Goal: Task Accomplishment & Management: Use online tool/utility

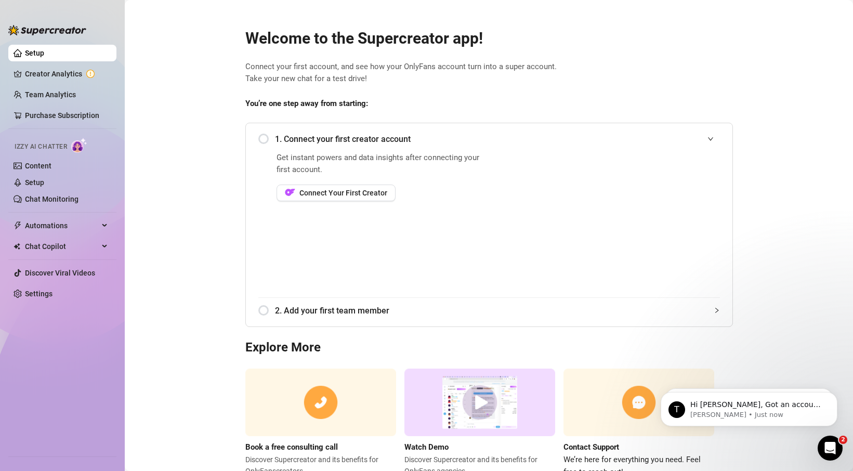
click at [258, 137] on div "1. Connect your first creator account" at bounding box center [489, 138] width 462 height 25
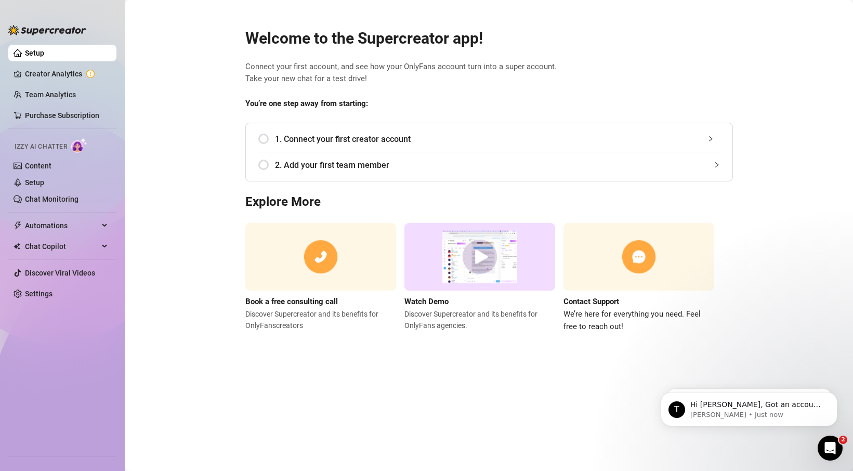
click at [260, 138] on div "1. Connect your first creator account" at bounding box center [489, 138] width 462 height 25
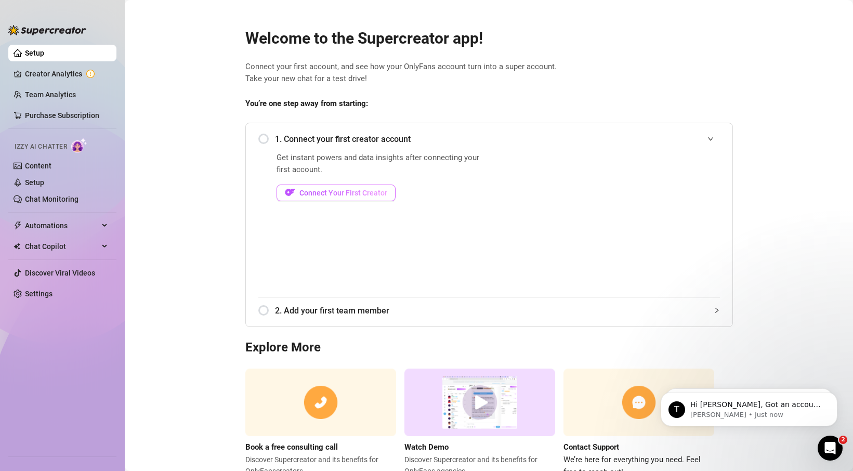
click at [342, 193] on span "Connect Your First Creator" at bounding box center [343, 193] width 88 height 8
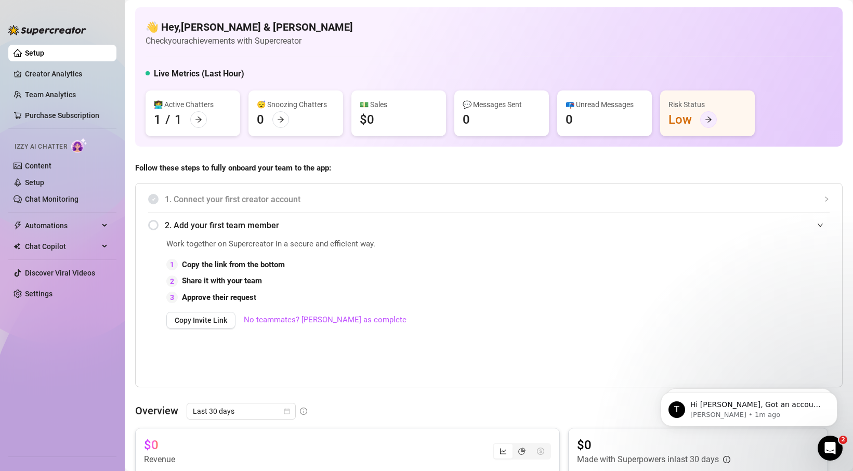
click at [705, 120] on icon "arrow-right" at bounding box center [708, 119] width 7 height 7
click at [44, 182] on link "Setup" at bounding box center [34, 182] width 19 height 8
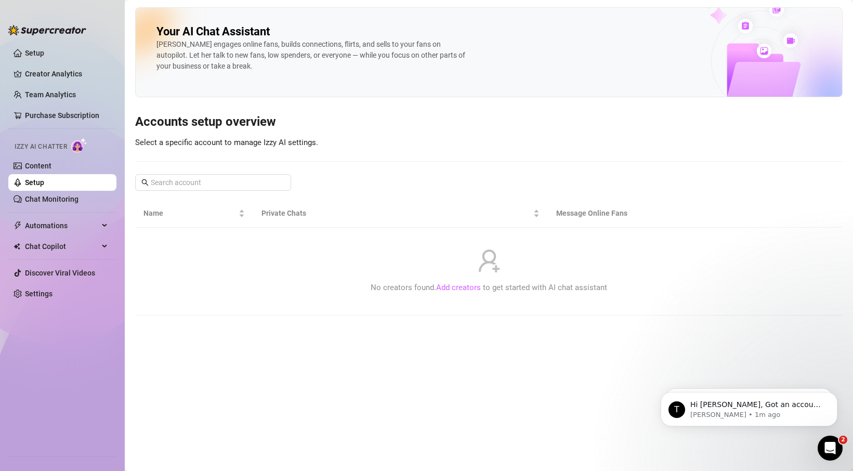
click at [470, 289] on link "Add creators" at bounding box center [458, 287] width 45 height 9
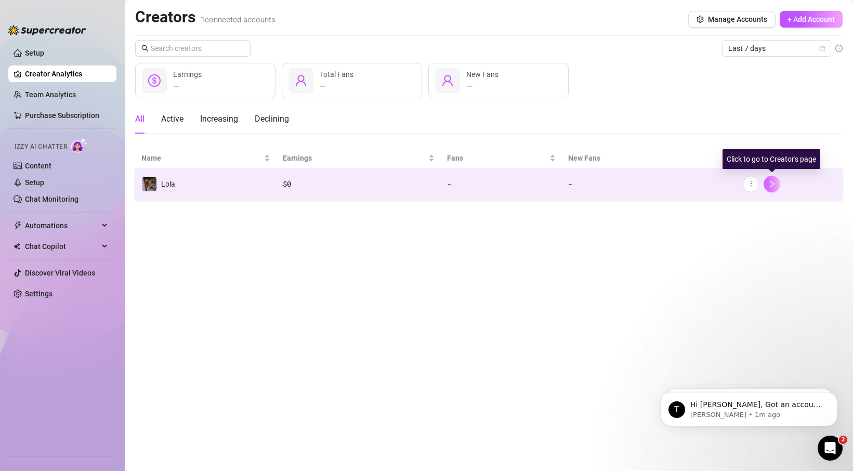
click at [773, 181] on icon "right" at bounding box center [771, 183] width 7 height 7
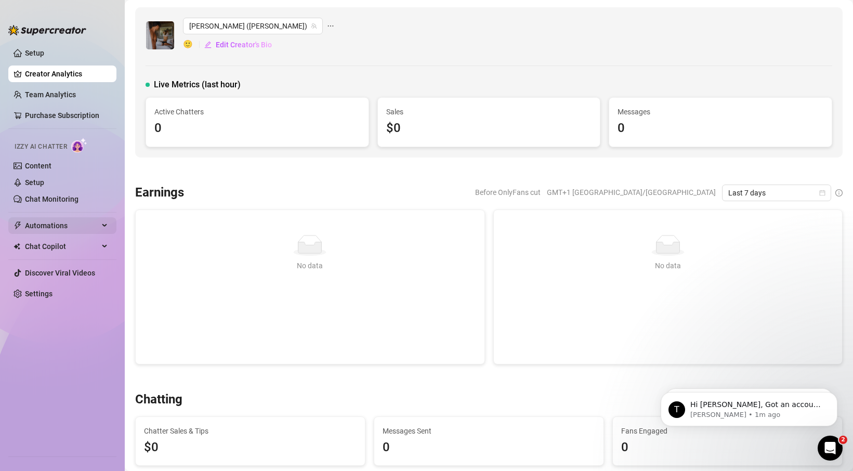
click at [102, 227] on div "Automations" at bounding box center [62, 225] width 108 height 17
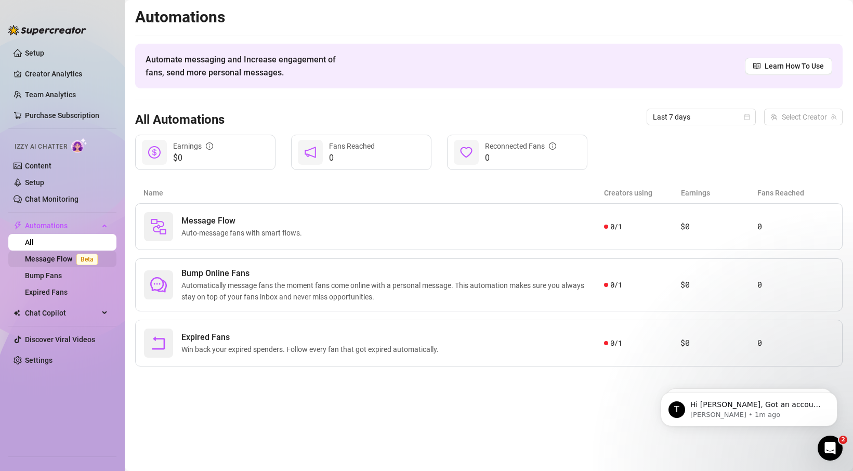
click at [50, 259] on link "Message Flow Beta" at bounding box center [63, 259] width 77 height 8
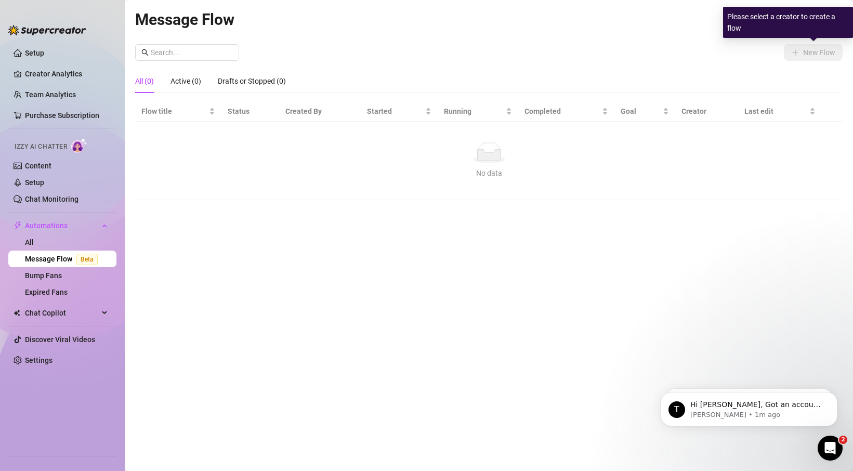
click at [678, 68] on div "New Flow All (0) Active (0) Drafts or Stopped (0) Flow title Status Created By …" at bounding box center [489, 122] width 708 height 156
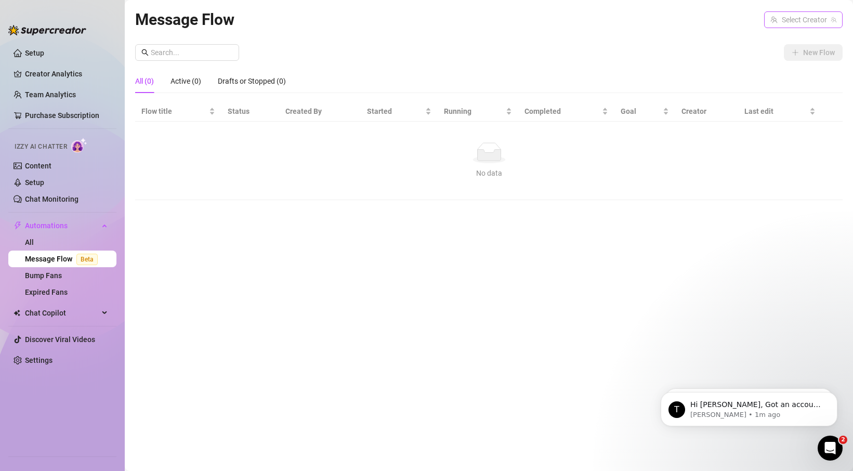
click at [823, 17] on input "search" at bounding box center [798, 20] width 57 height 16
click at [802, 36] on span "( jameswithlola )" at bounding box center [809, 40] width 50 height 11
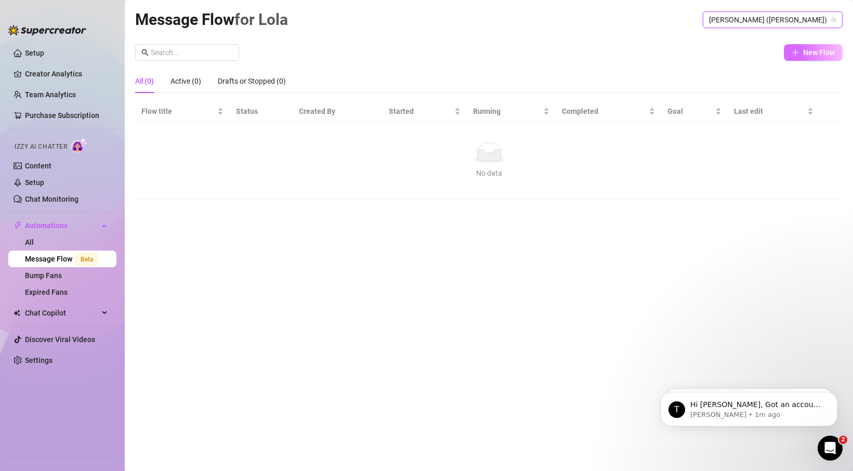
click at [807, 53] on span "New Flow" at bounding box center [819, 52] width 32 height 8
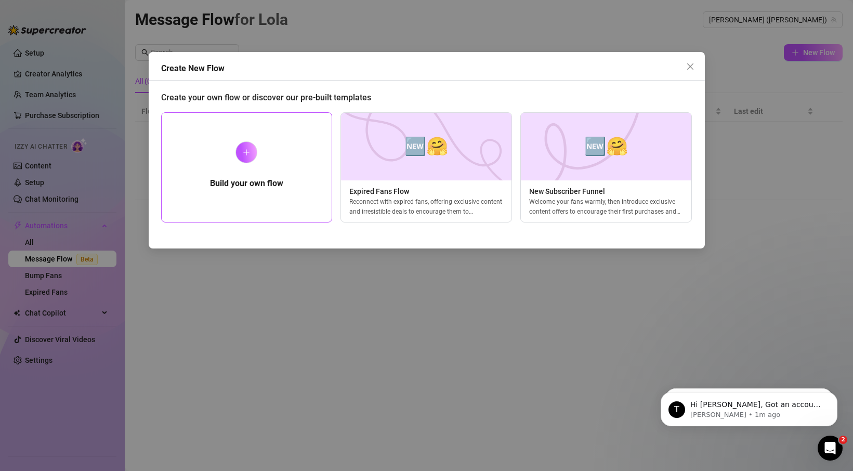
click at [240, 155] on div at bounding box center [246, 152] width 22 height 22
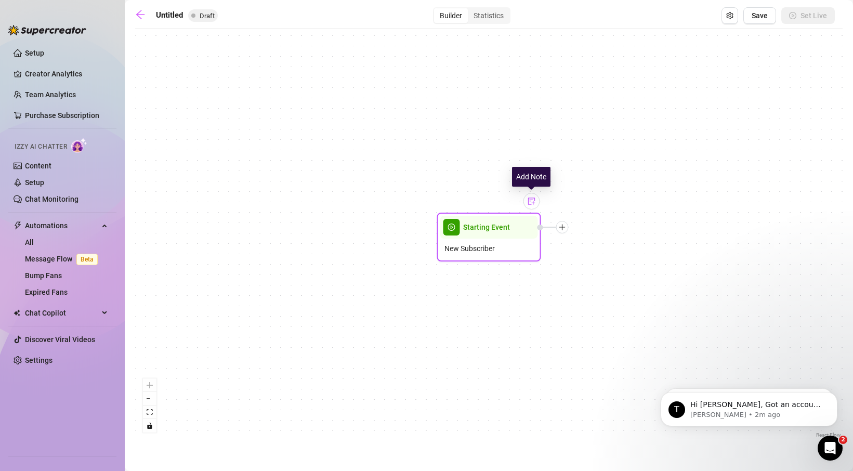
click at [531, 201] on img at bounding box center [532, 201] width 8 height 8
click at [527, 227] on div at bounding box center [526, 208] width 27 height 53
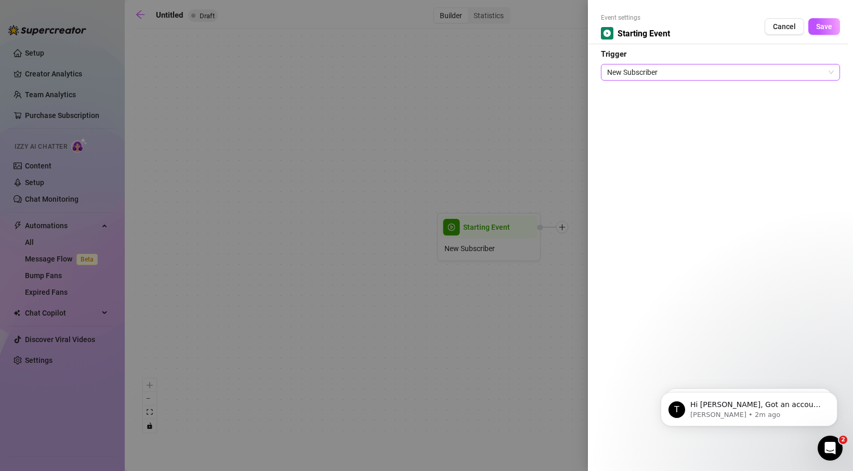
click at [799, 76] on span "New Subscriber" at bounding box center [720, 72] width 227 height 16
click at [674, 207] on div "Event settings Starting Event Cancel Save Trigger New Subscriber" at bounding box center [720, 235] width 265 height 471
click at [677, 70] on span "New Subscriber" at bounding box center [720, 72] width 227 height 16
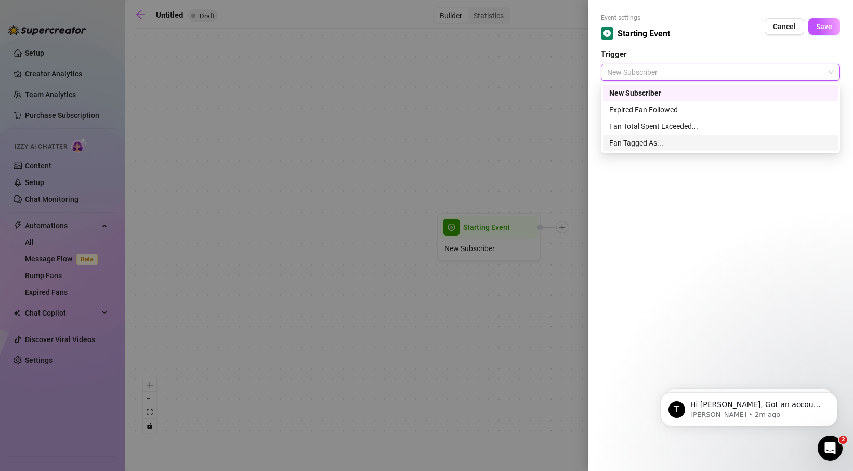
click at [679, 198] on div "Event settings Starting Event Cancel Save Trigger New Subscriber" at bounding box center [720, 235] width 265 height 471
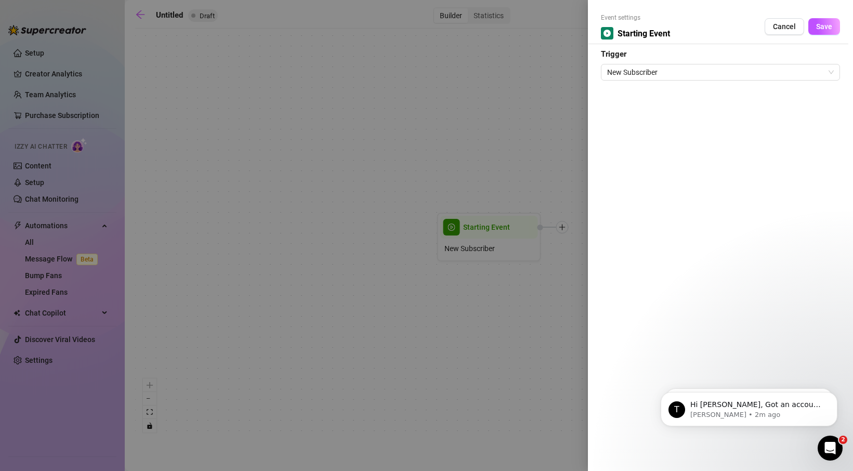
click at [494, 172] on div at bounding box center [426, 235] width 853 height 471
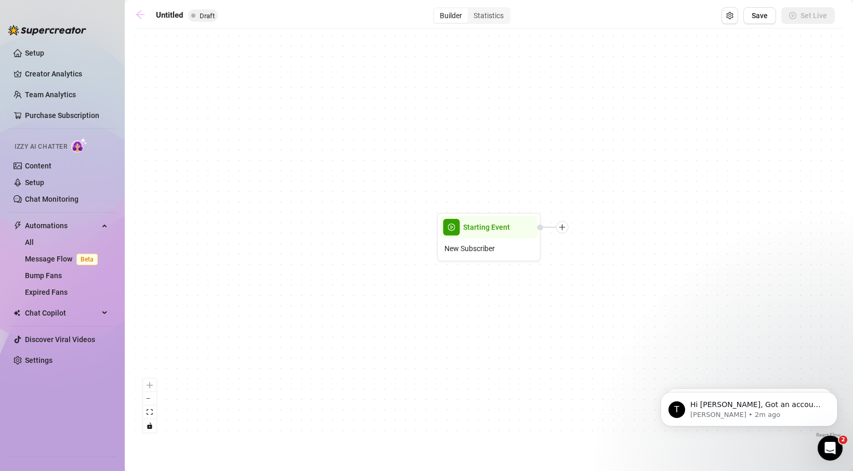
click at [141, 11] on icon "arrow-left" at bounding box center [140, 14] width 10 height 10
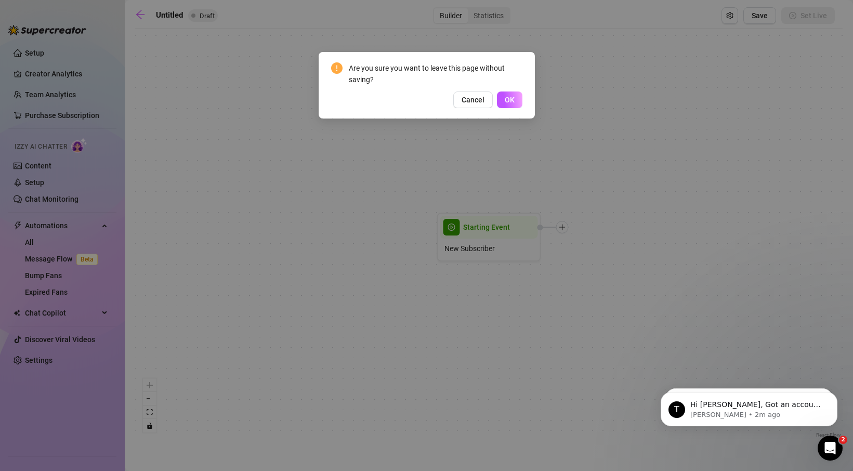
click at [509, 99] on span "OK" at bounding box center [510, 100] width 10 height 8
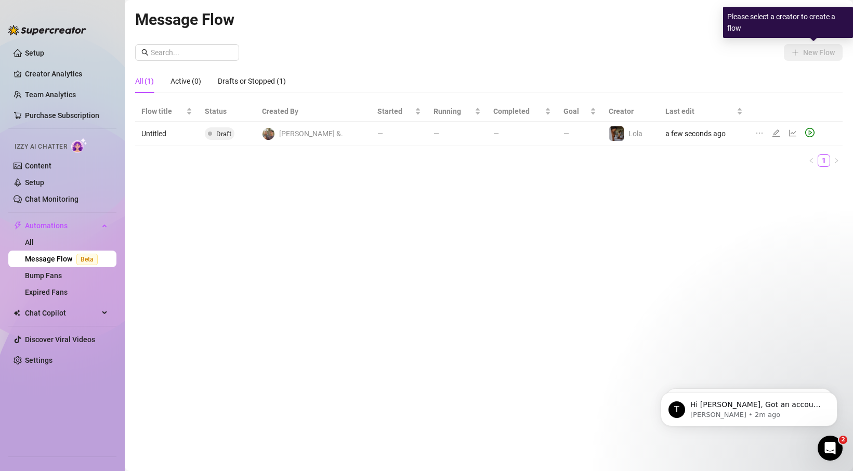
click at [680, 42] on div "Message Flow All Creators New Flow All (1) Active (0) Drafts or Stopped (1) Flo…" at bounding box center [489, 223] width 708 height 433
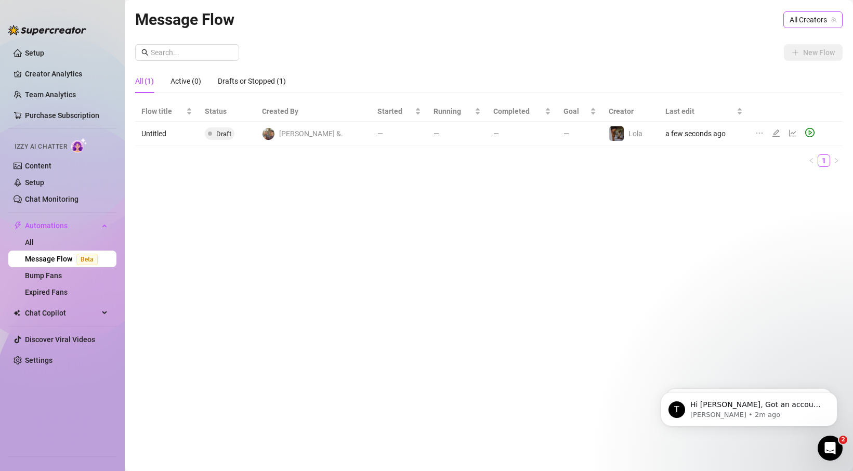
click at [803, 17] on span "All Creators" at bounding box center [813, 20] width 47 height 16
click at [799, 51] on div "Lola ( jameswithlola )" at bounding box center [791, 58] width 97 height 18
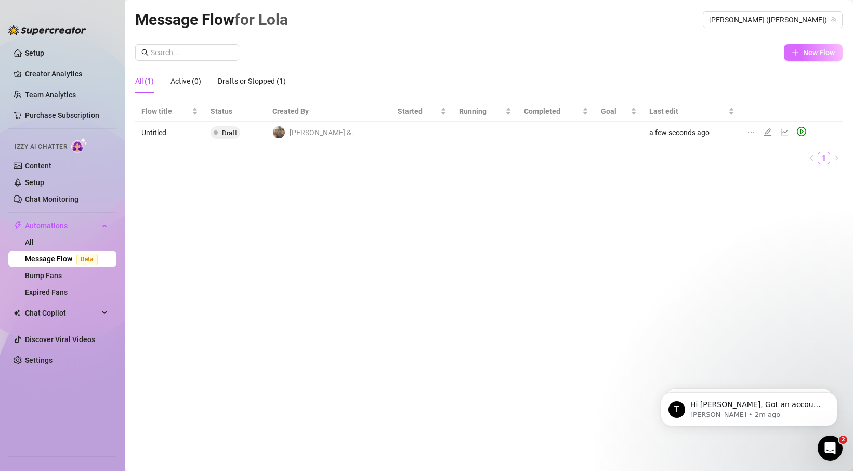
click at [814, 54] on span "New Flow" at bounding box center [819, 52] width 32 height 8
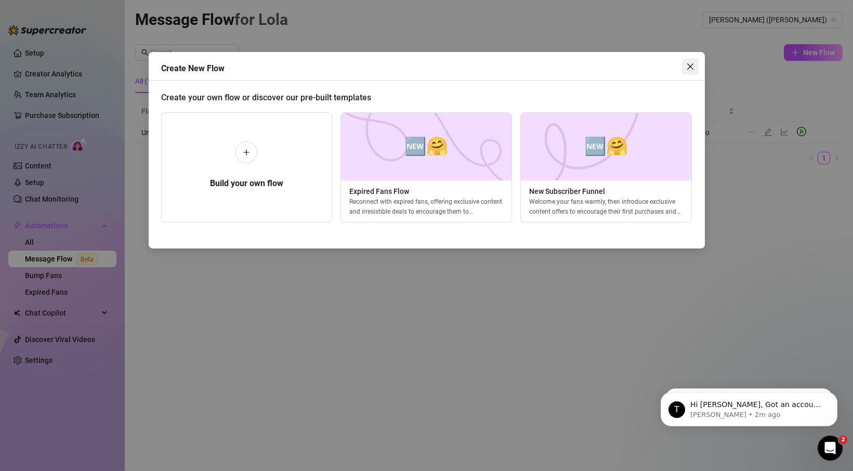
click at [693, 62] on icon "close" at bounding box center [690, 66] width 8 height 8
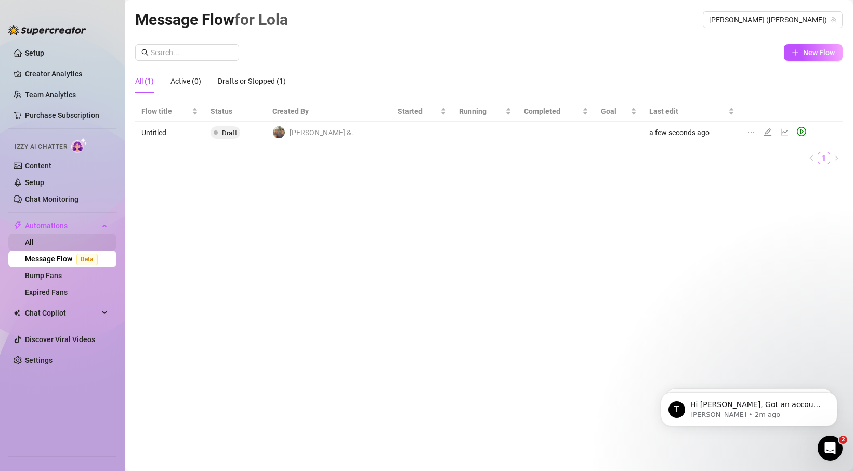
click at [34, 244] on link "All" at bounding box center [29, 242] width 9 height 8
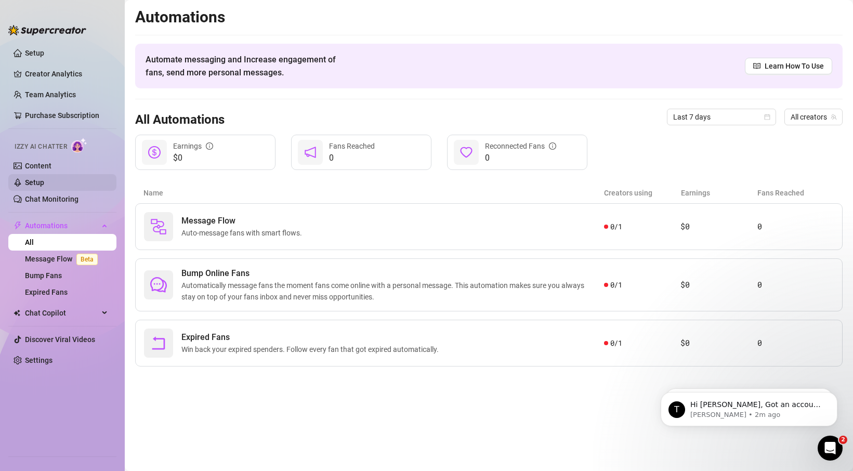
click at [44, 185] on link "Setup" at bounding box center [34, 182] width 19 height 8
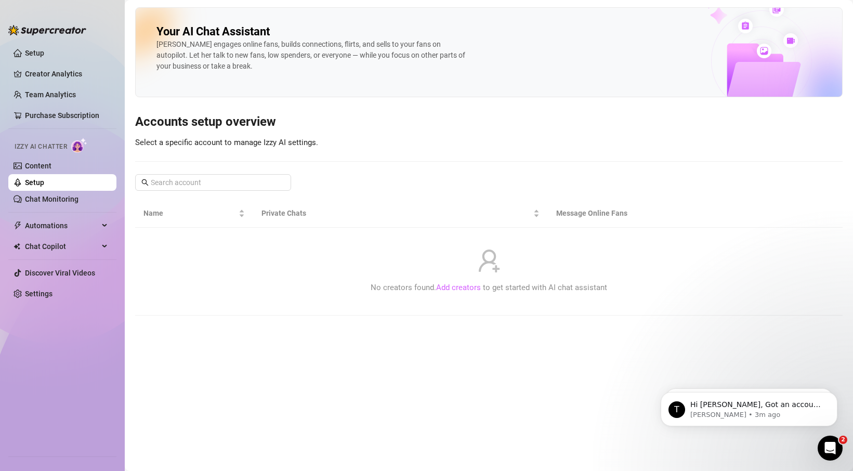
click at [464, 287] on link "Add creators" at bounding box center [458, 287] width 45 height 9
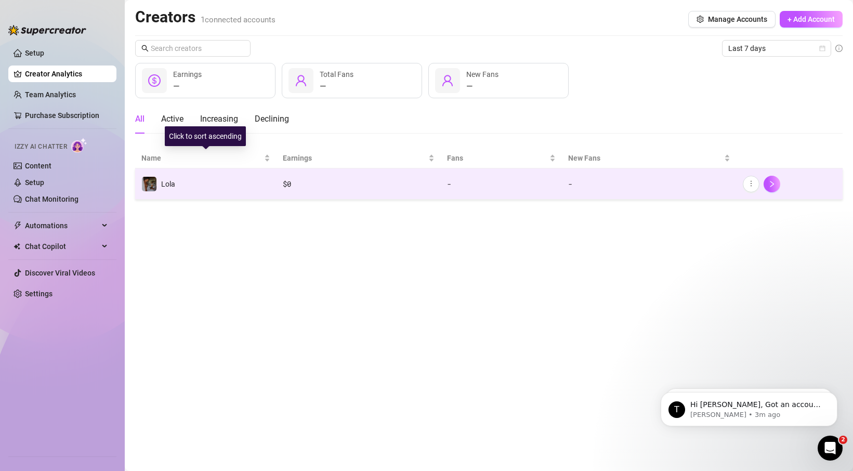
click at [222, 188] on td "Lola" at bounding box center [205, 183] width 141 height 31
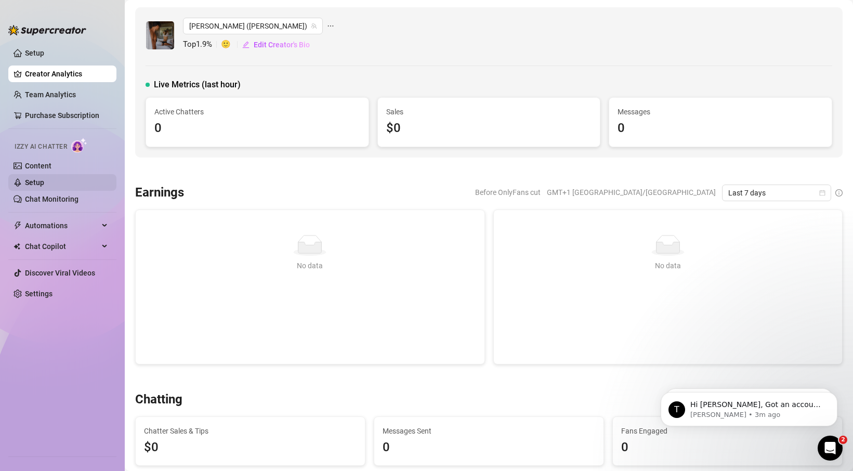
click at [44, 180] on link "Setup" at bounding box center [34, 182] width 19 height 8
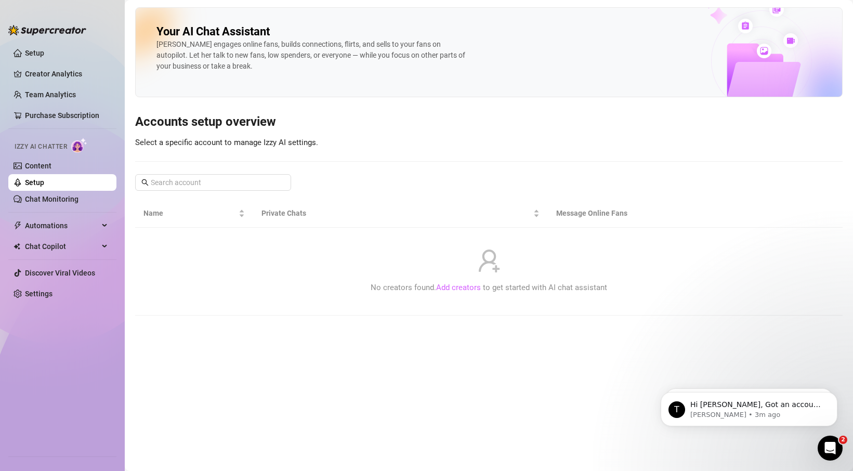
click at [461, 288] on link "Add creators" at bounding box center [458, 287] width 45 height 9
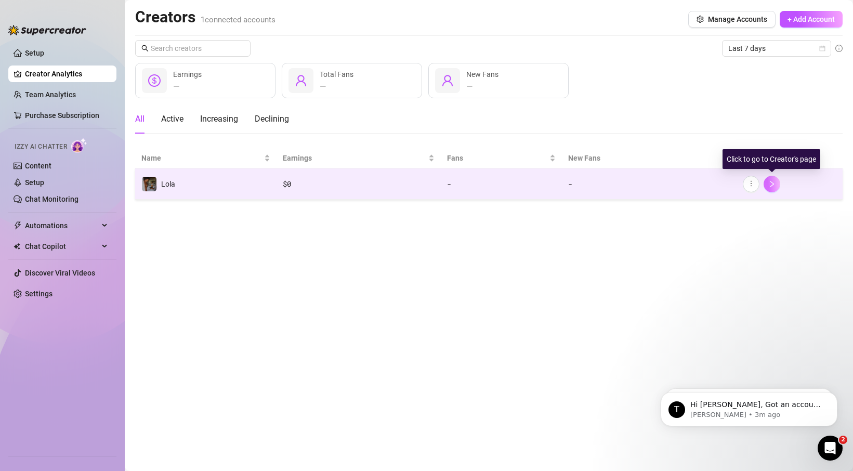
click at [772, 186] on icon "right" at bounding box center [771, 183] width 7 height 7
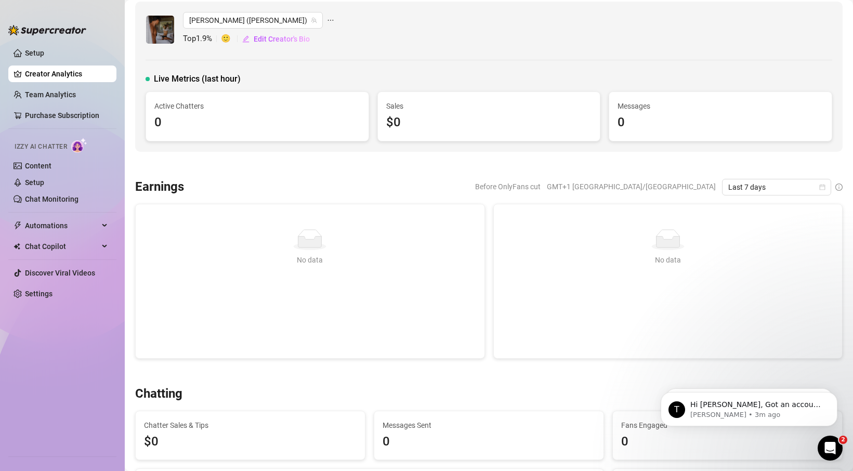
scroll to position [7, 0]
click at [235, 21] on span "[PERSON_NAME] ([PERSON_NAME])" at bounding box center [252, 19] width 127 height 16
click at [256, 40] on span "( jameswithlola )" at bounding box center [251, 40] width 50 height 11
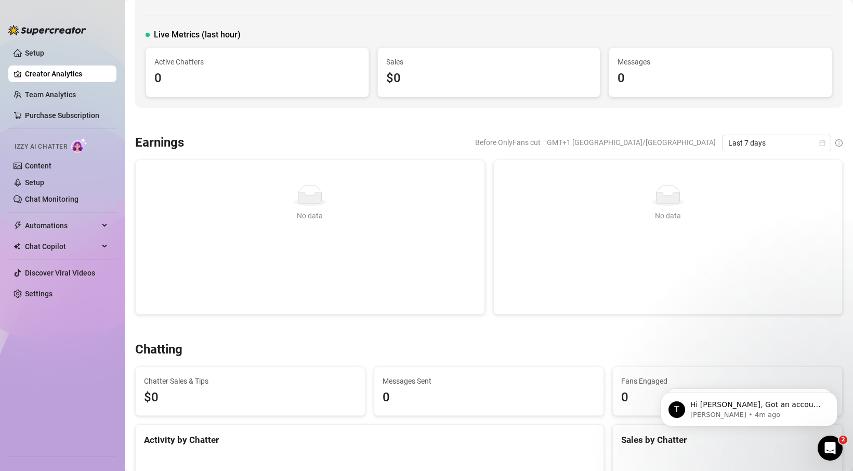
scroll to position [0, 0]
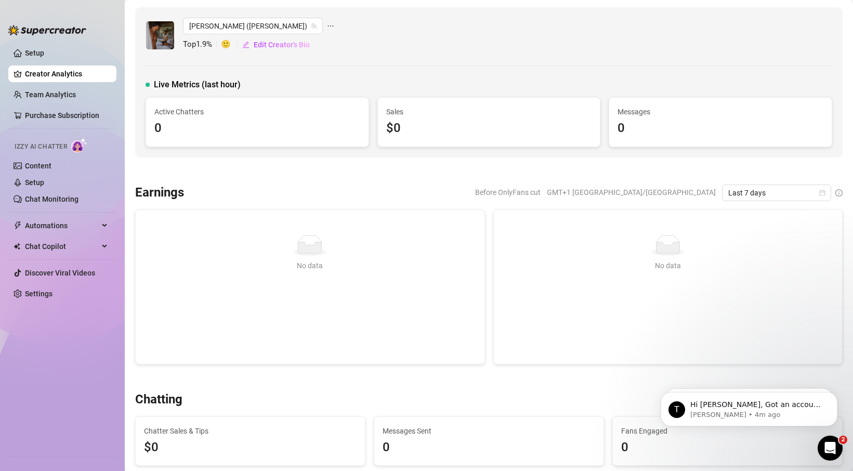
click at [327, 28] on icon "ellipsis" at bounding box center [330, 25] width 7 height 7
click at [308, 47] on span "Lola's Automations" at bounding box center [345, 46] width 103 height 11
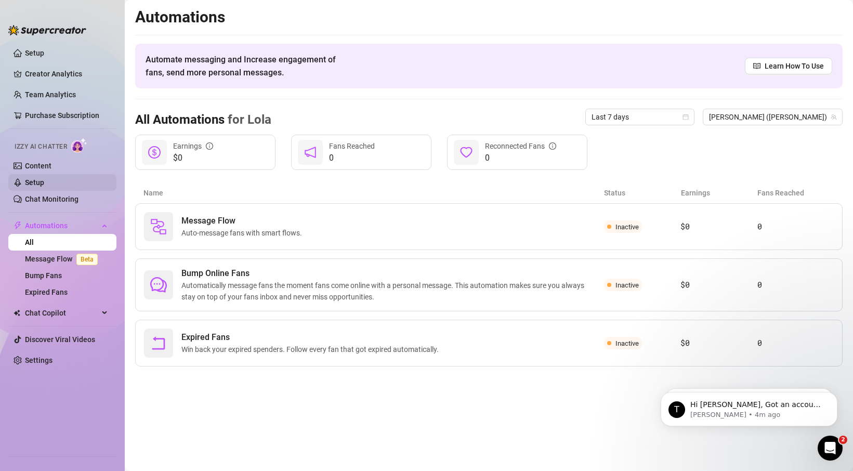
click at [34, 178] on link "Setup" at bounding box center [34, 182] width 19 height 8
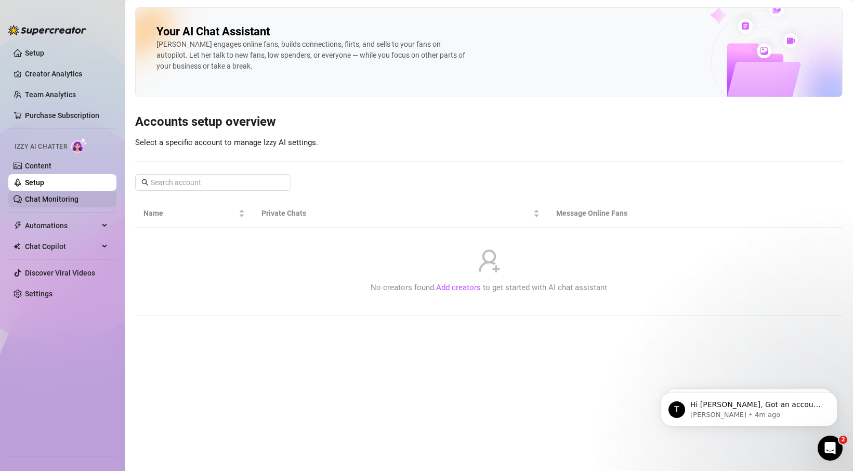
click at [58, 199] on link "Chat Monitoring" at bounding box center [52, 199] width 54 height 8
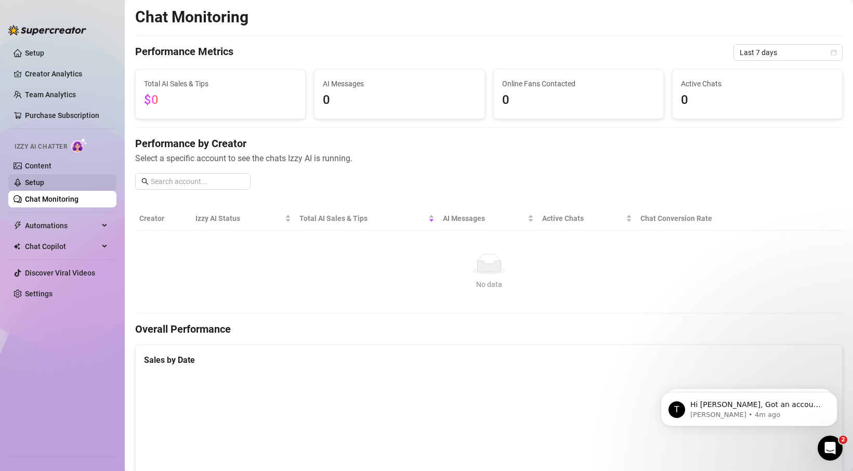
click at [44, 178] on link "Setup" at bounding box center [34, 182] width 19 height 8
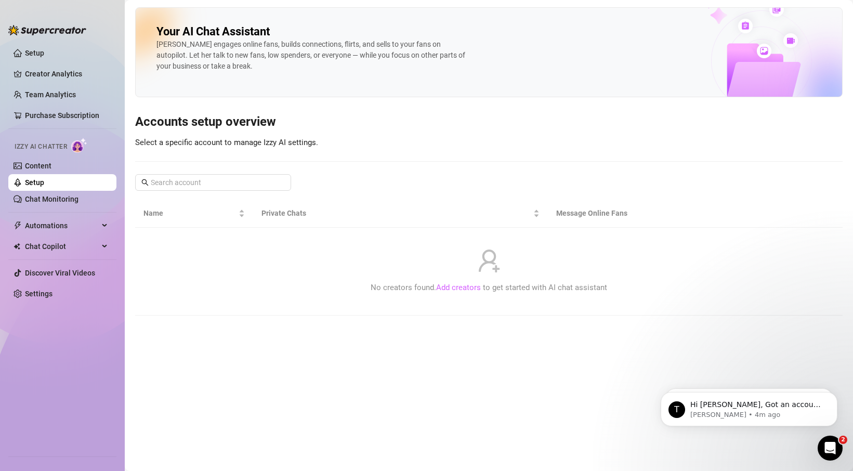
click at [464, 287] on link "Add creators" at bounding box center [458, 287] width 45 height 9
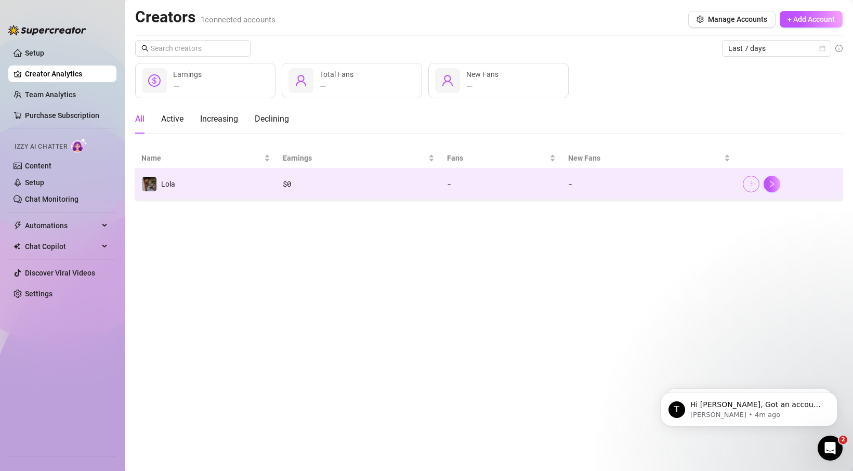
click at [748, 185] on icon "more" at bounding box center [751, 183] width 7 height 7
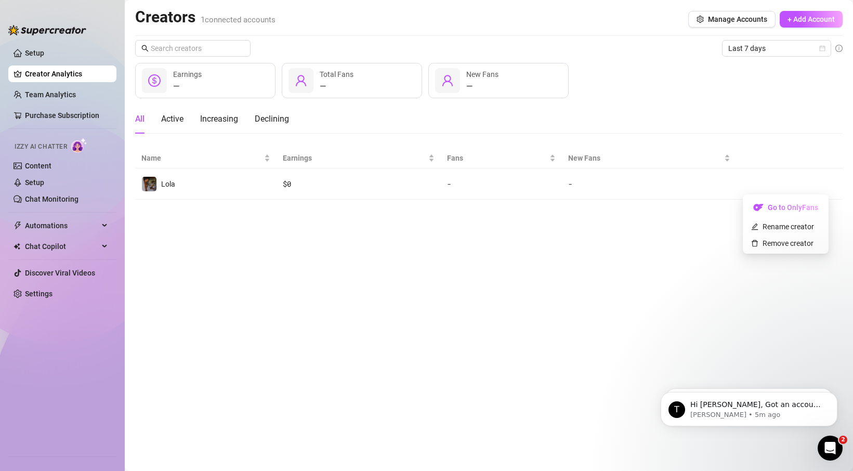
click at [687, 245] on main "Creators 1 connected accounts Manage Accounts + Add Account Last 7 days — Earni…" at bounding box center [489, 235] width 728 height 471
click at [43, 226] on span "Automations" at bounding box center [62, 225] width 74 height 17
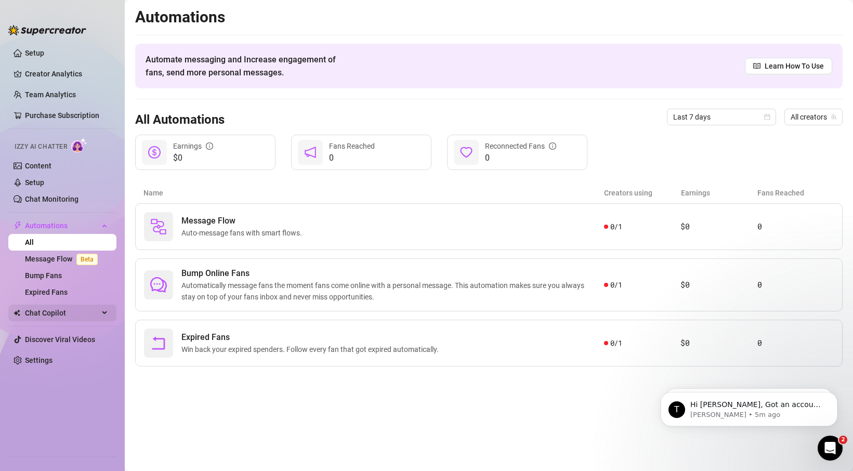
click at [62, 308] on span "Chat Copilot" at bounding box center [62, 313] width 74 height 17
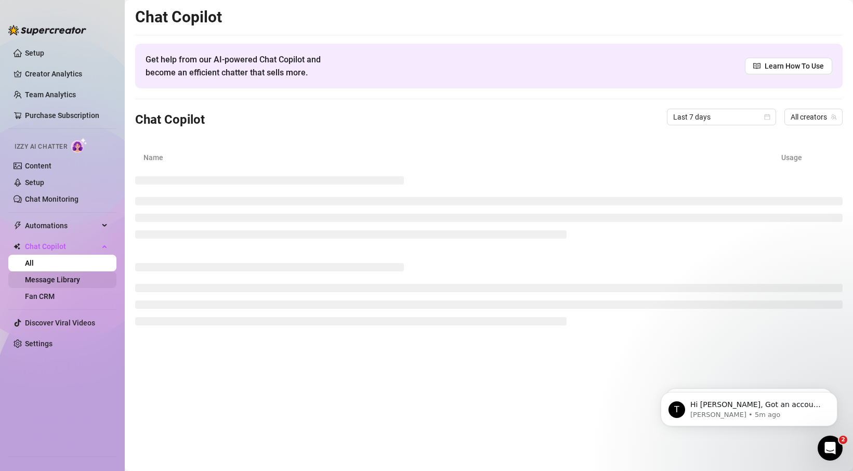
click at [73, 281] on link "Message Library" at bounding box center [52, 280] width 55 height 8
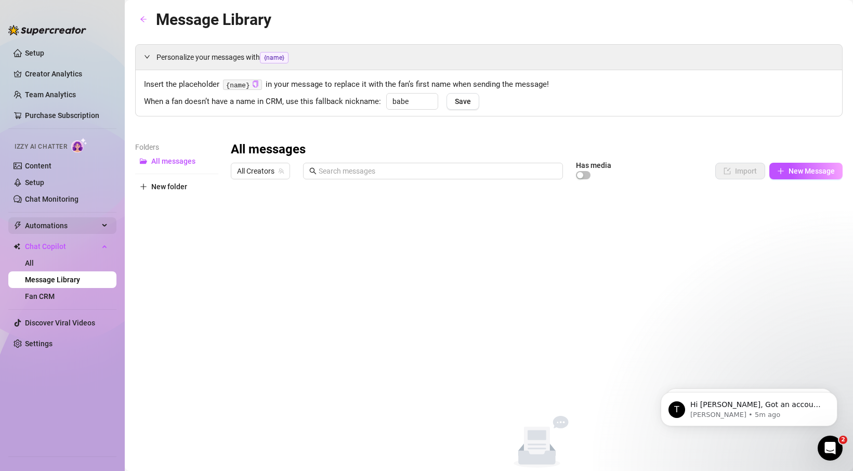
click at [56, 229] on span "Automations" at bounding box center [62, 225] width 74 height 17
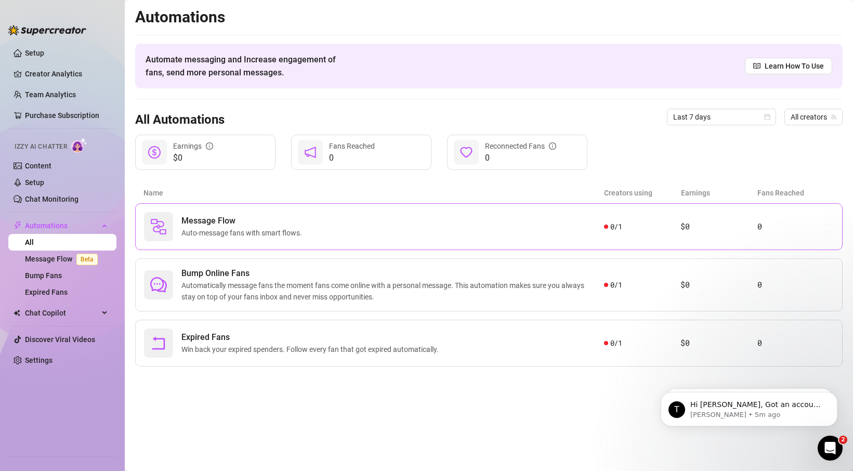
click at [283, 218] on span "Message Flow" at bounding box center [243, 221] width 125 height 12
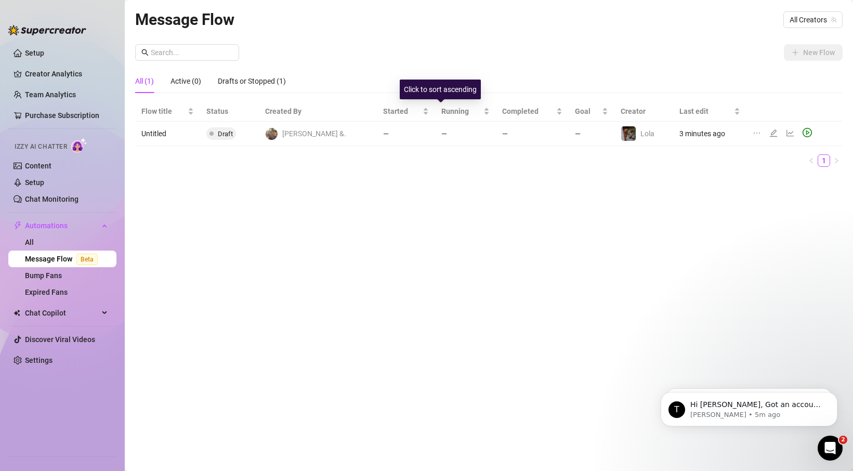
click at [435, 135] on td "—" at bounding box center [465, 134] width 61 height 24
click at [307, 134] on span "James &." at bounding box center [314, 133] width 64 height 11
click at [770, 134] on icon "edit" at bounding box center [773, 133] width 8 height 8
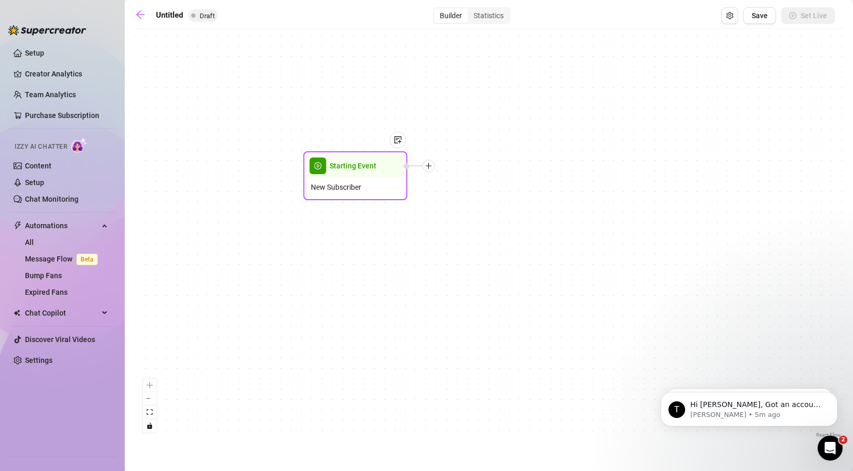
drag, startPoint x: 477, startPoint y: 237, endPoint x: 342, endPoint y: 174, distance: 148.9
click at [342, 174] on div "Starting Event" at bounding box center [356, 165] width 98 height 23
click at [398, 141] on img at bounding box center [398, 139] width 8 height 8
click at [429, 137] on div "Starting Event New Subscriber Note:" at bounding box center [489, 237] width 708 height 407
click at [429, 166] on icon "plus" at bounding box center [428, 164] width 7 height 7
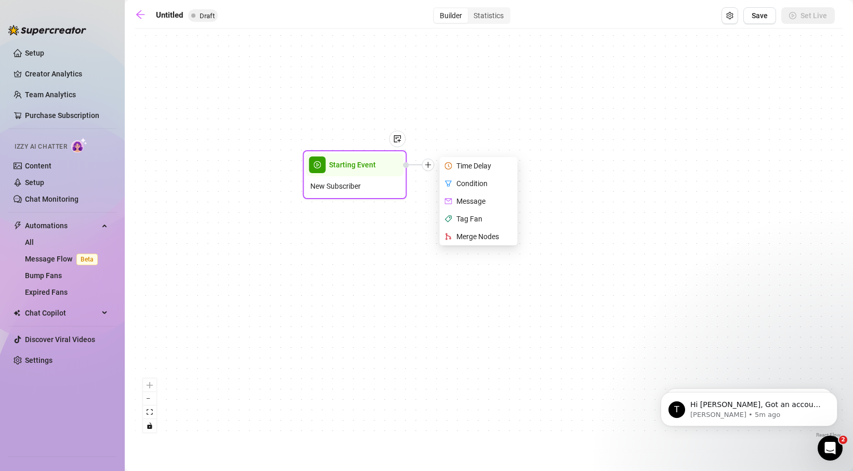
click at [470, 199] on div "Message" at bounding box center [480, 201] width 76 height 18
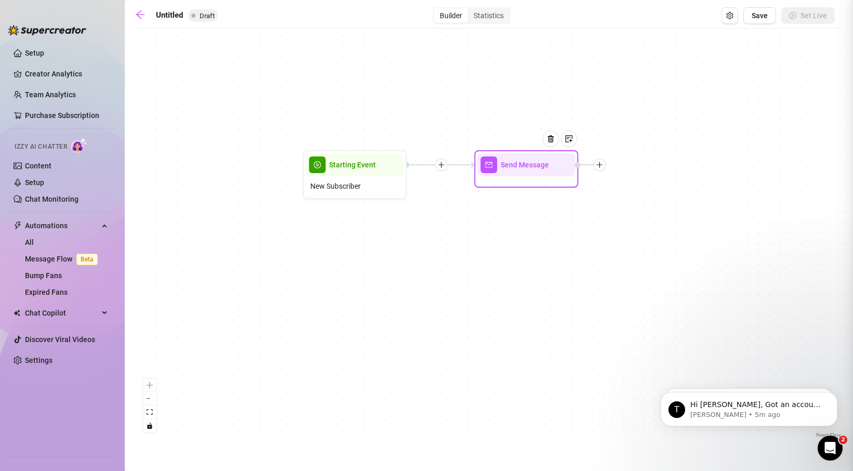
type textarea "Write your message here"
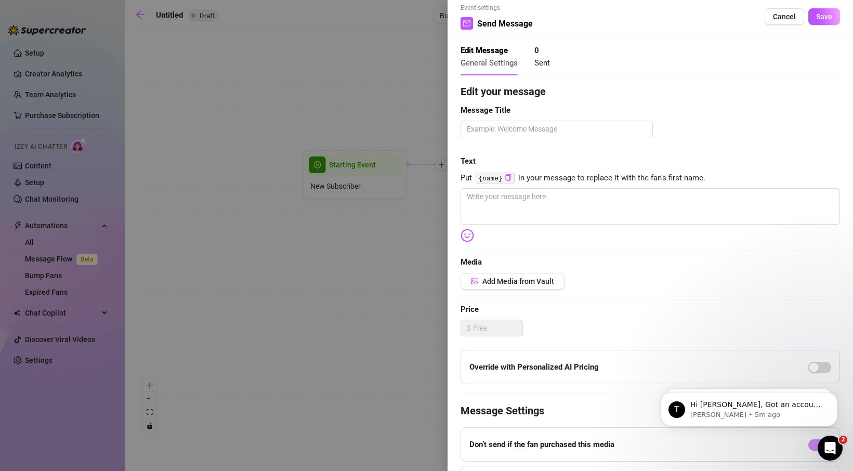
scroll to position [17, 0]
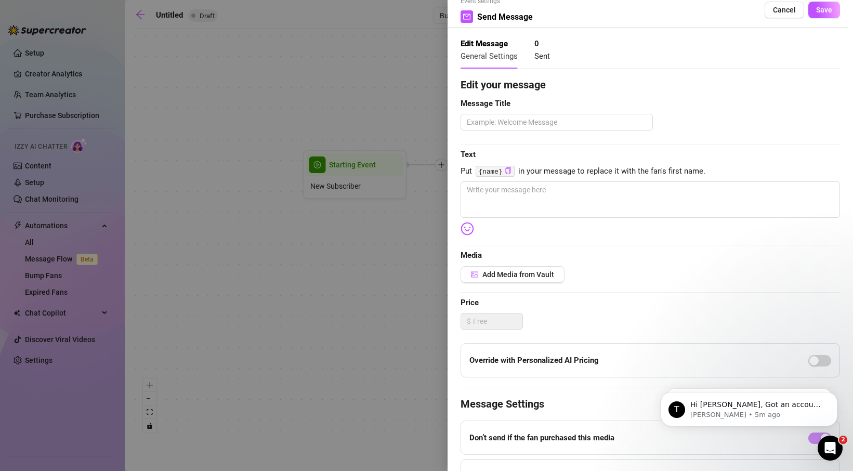
click at [370, 308] on div at bounding box center [426, 235] width 853 height 471
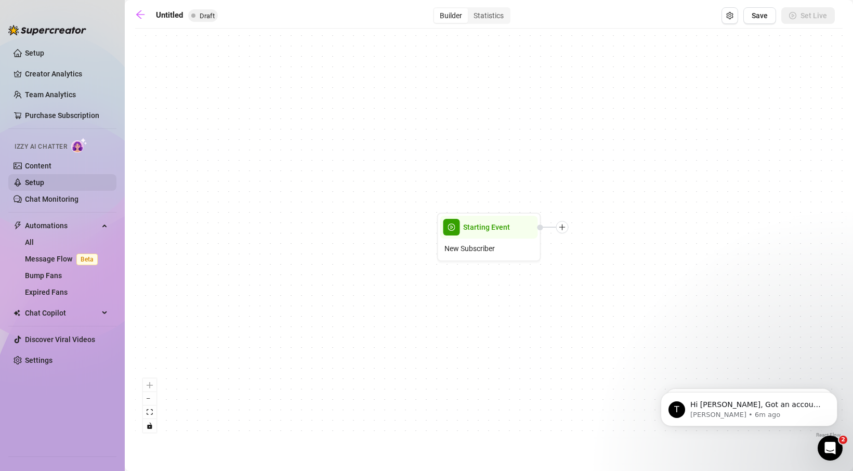
click at [44, 184] on link "Setup" at bounding box center [34, 182] width 19 height 8
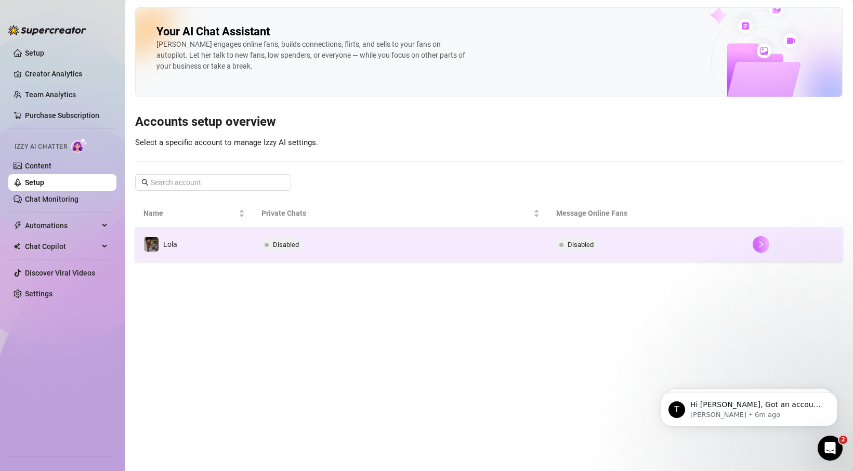
click at [763, 246] on icon "right" at bounding box center [760, 244] width 7 height 7
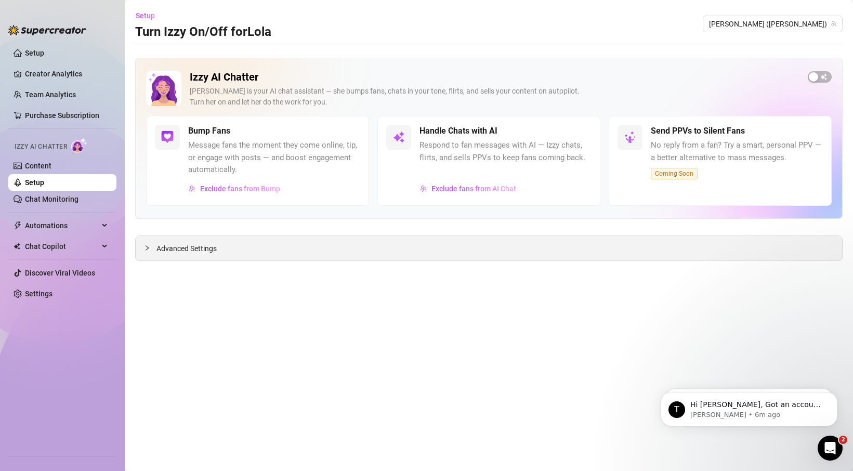
click at [150, 246] on div at bounding box center [150, 247] width 12 height 11
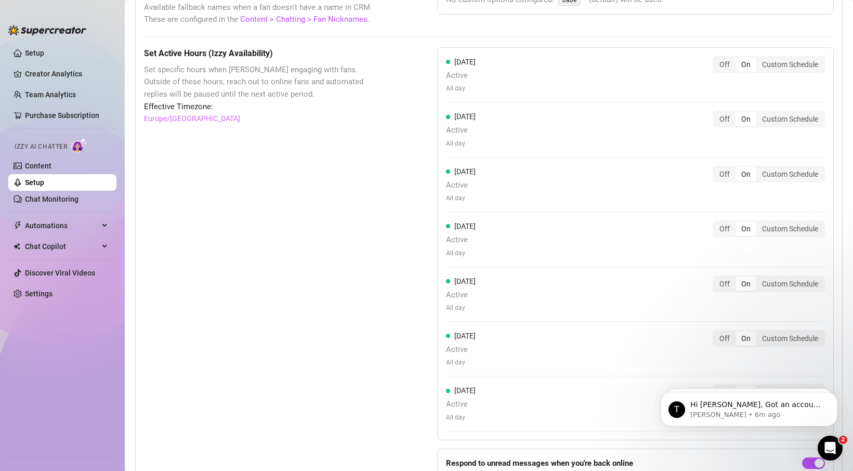
scroll to position [925, 0]
